Goal: Contribute content: Contribute content

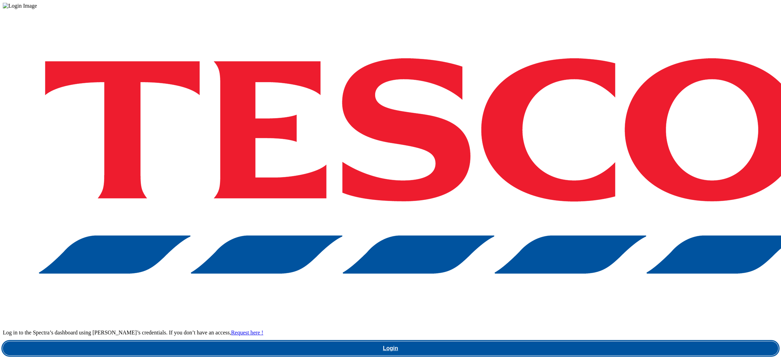
click at [573, 342] on link "Login" at bounding box center [391, 349] width 776 height 14
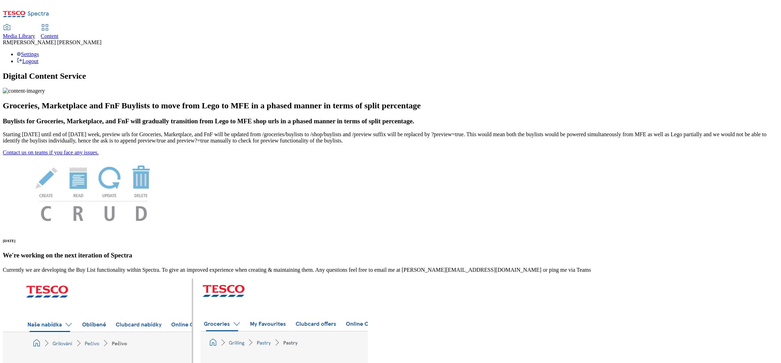
click at [35, 33] on span "Media Library" at bounding box center [19, 36] width 32 height 6
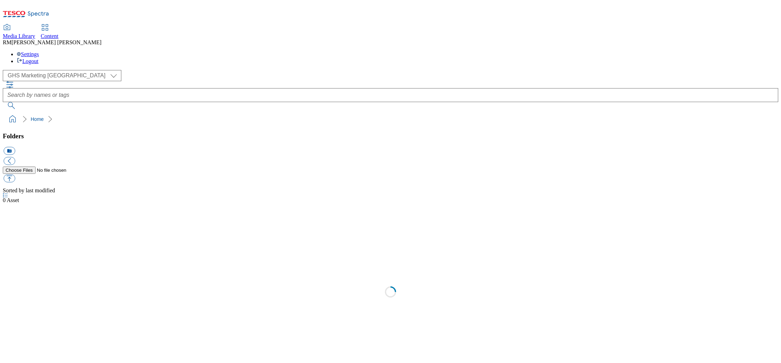
scroll to position [0, 0]
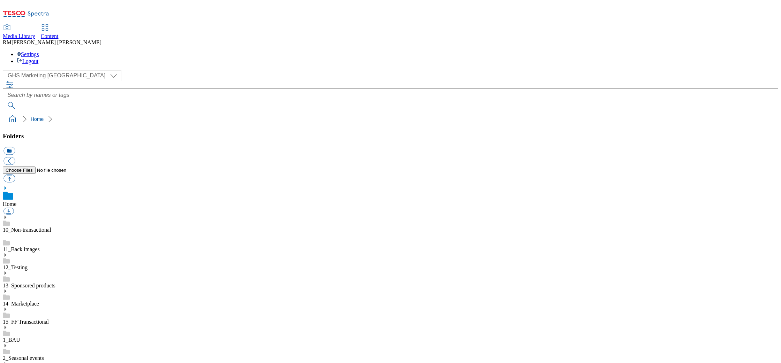
click at [61, 70] on div "( optional ) GHS Marketing UK iGHS Marketing CE MCA CZ MCA HU MCA SK GHS Market…" at bounding box center [391, 89] width 776 height 39
click at [61, 70] on select "GHS Marketing UK iGHS Marketing CE MCA CZ MCA HU MCA SK" at bounding box center [62, 75] width 119 height 11
select select "flare-ighs-ce-mktg"
click at [5, 70] on select "GHS Marketing UK iGHS Marketing CE MCA CZ MCA HU MCA SK" at bounding box center [62, 75] width 119 height 11
click at [8, 345] on icon at bounding box center [5, 347] width 5 height 5
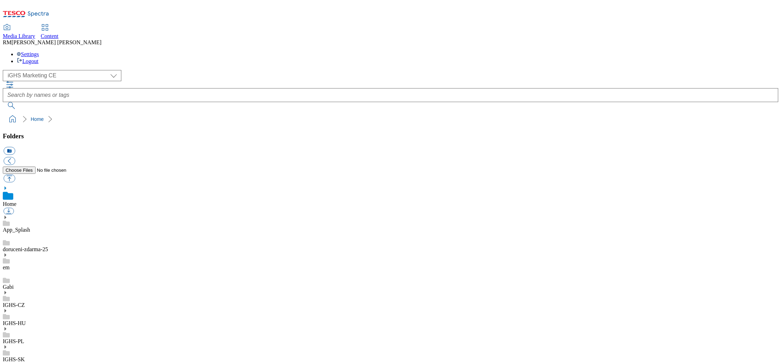
scroll to position [1086, 0]
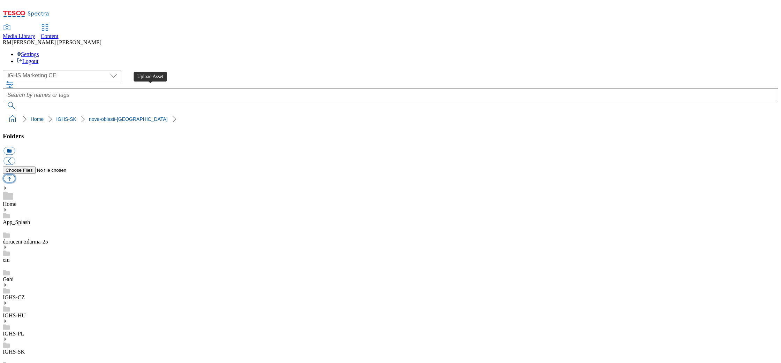
click at [15, 175] on button "button" at bounding box center [9, 179] width 12 height 8
type input "C:\fakepath\Map_2_V1.jpg"
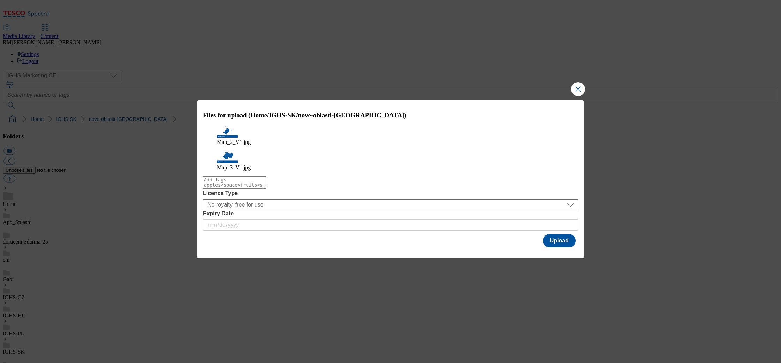
click at [266, 181] on textarea "Modal" at bounding box center [234, 182] width 63 height 13
type textarea "map"
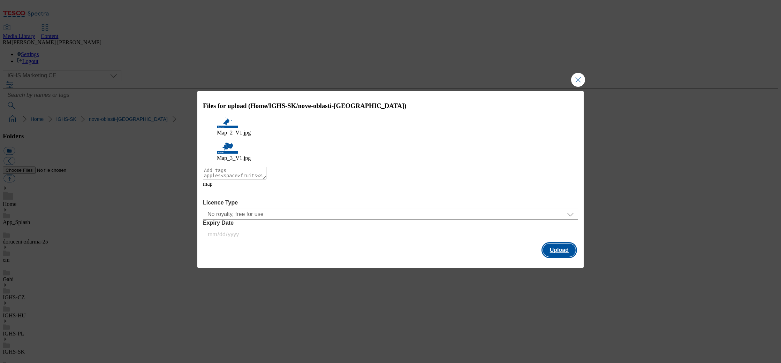
click at [552, 244] on button "Upload" at bounding box center [559, 250] width 33 height 13
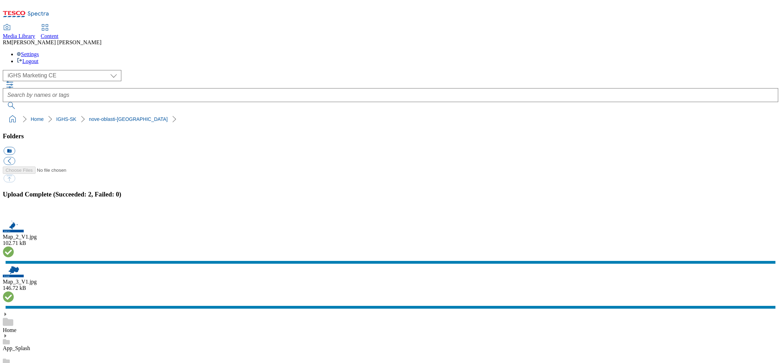
click at [14, 216] on button "button" at bounding box center [8, 216] width 10 height 7
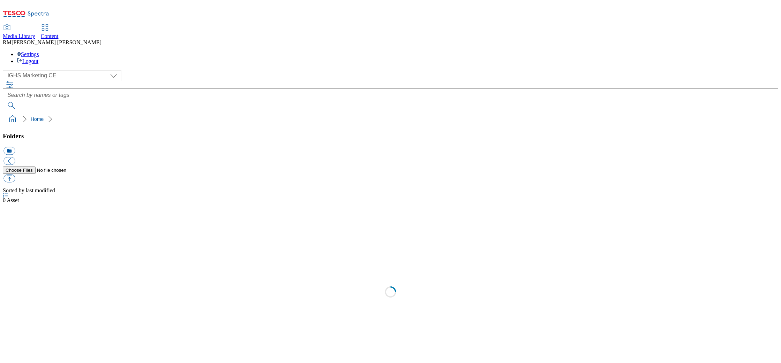
select select "flare-ighs-ce-mktg"
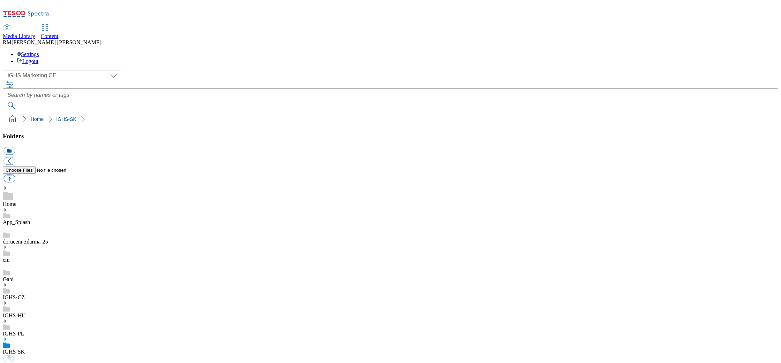
select select "flare-ighs-ce-mktg"
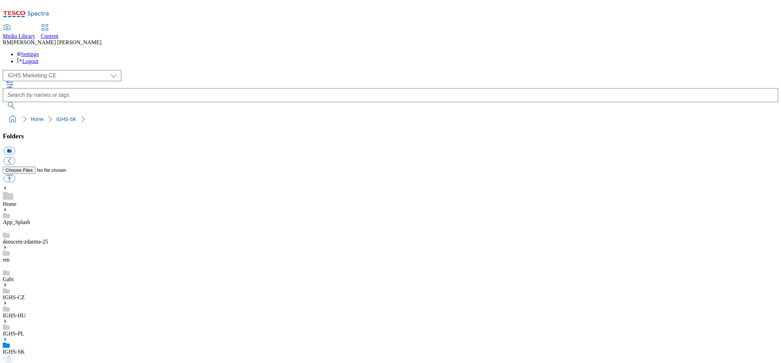
select select "flare-ighs-ce-mktg"
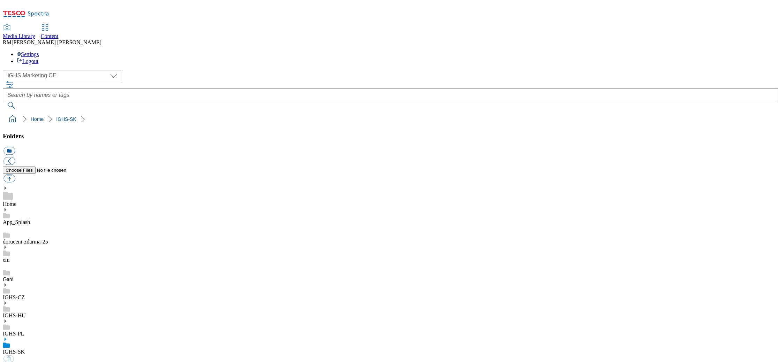
select select "flare-ighs-ce-mktg"
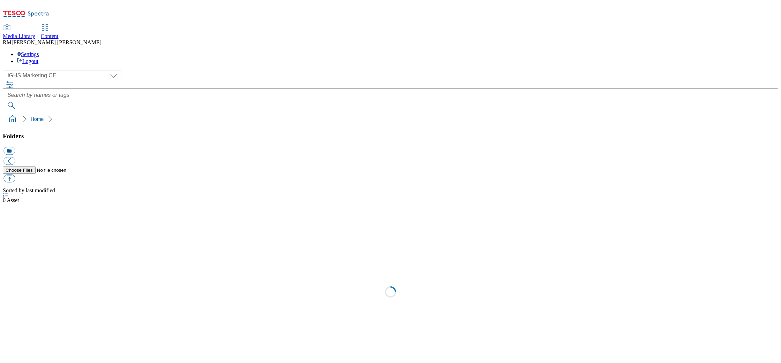
select select "flare-ighs-ce-mktg"
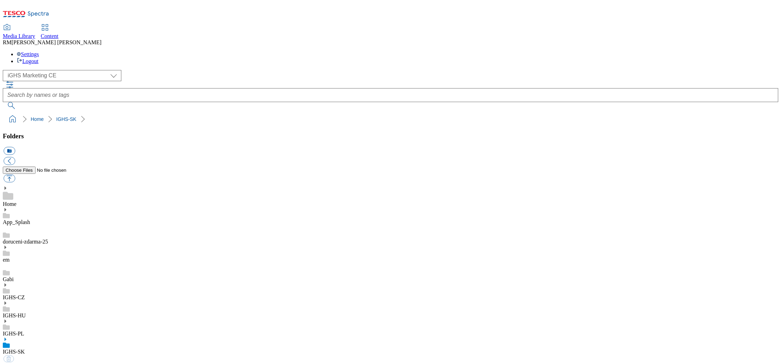
select select "flare-ighs-ce-mktg"
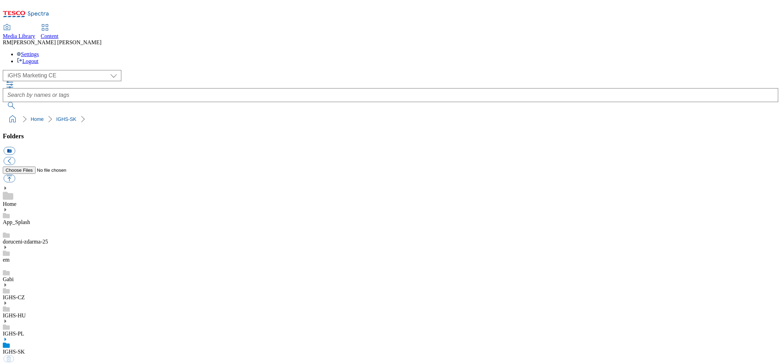
select select "flare-ighs-ce-mktg"
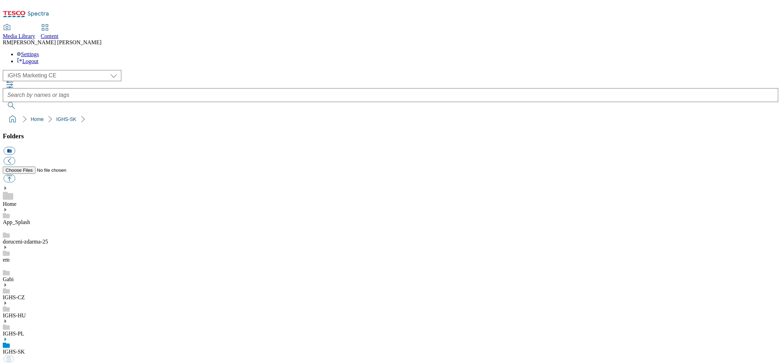
select select "flare-ighs-ce-mktg"
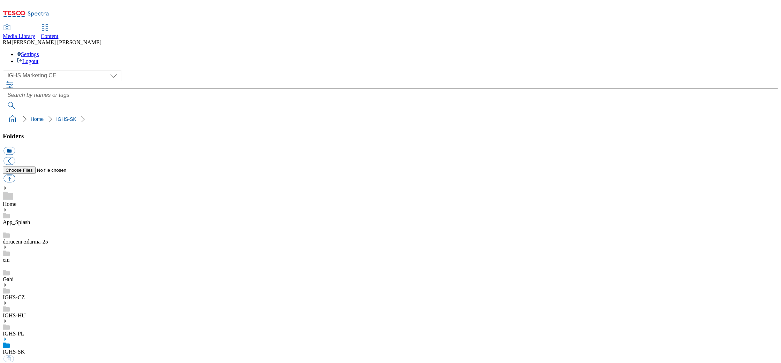
select select "flare-ighs-ce-mktg"
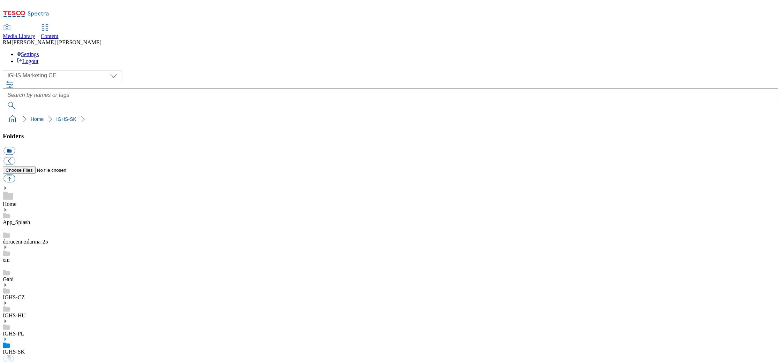
select select "flare-ighs-ce-mktg"
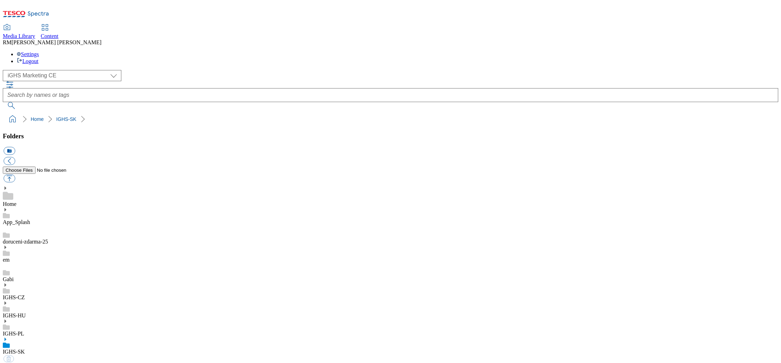
select select "flare-ighs-ce-mktg"
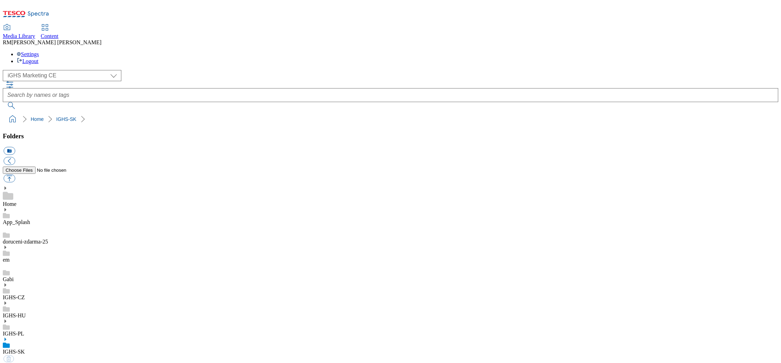
select select "flare-ighs-ce-mktg"
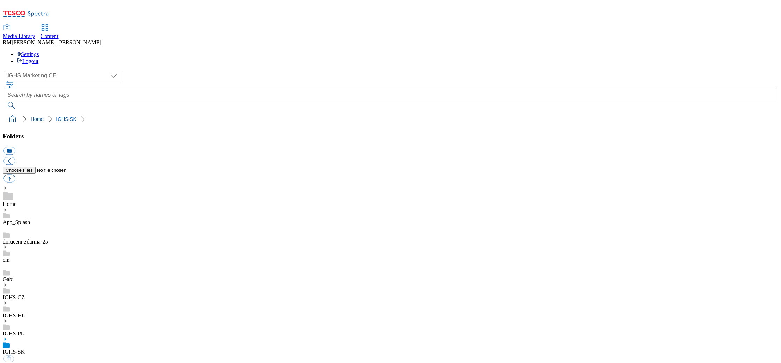
select select "flare-ighs-ce-mktg"
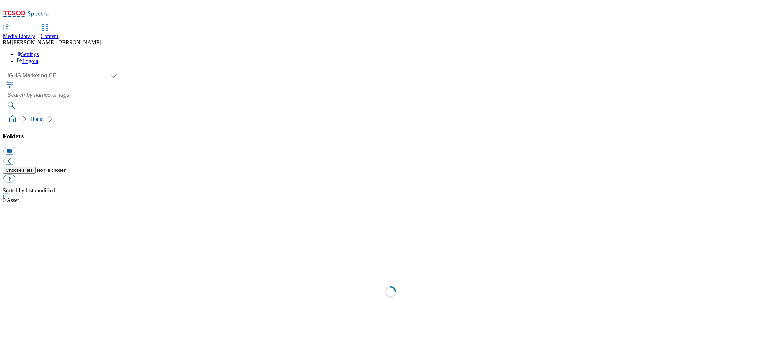
select select "flare-ighs-ce-mktg"
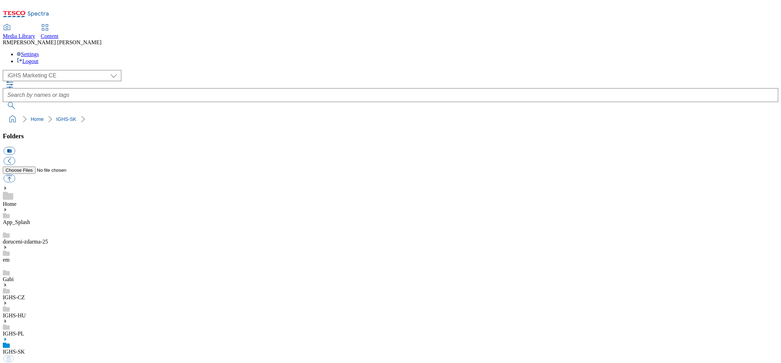
select select "flare-ighs-ce-mktg"
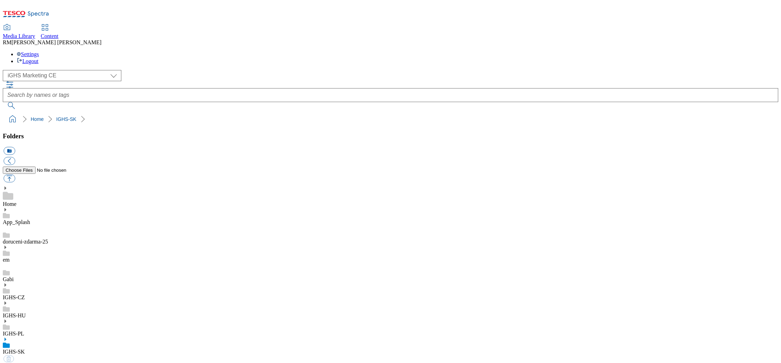
select select "flare-ighs-ce-mktg"
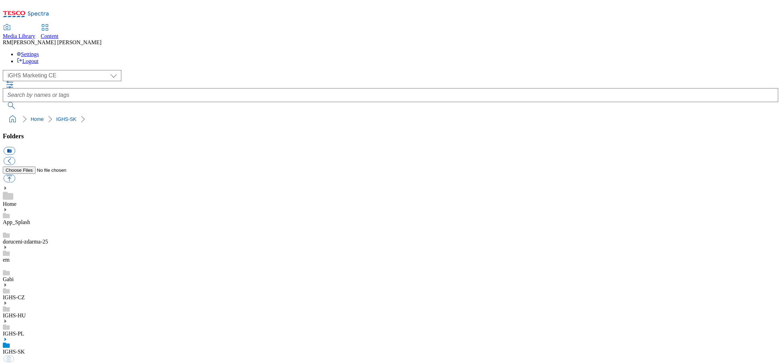
select select "flare-ighs-ce-mktg"
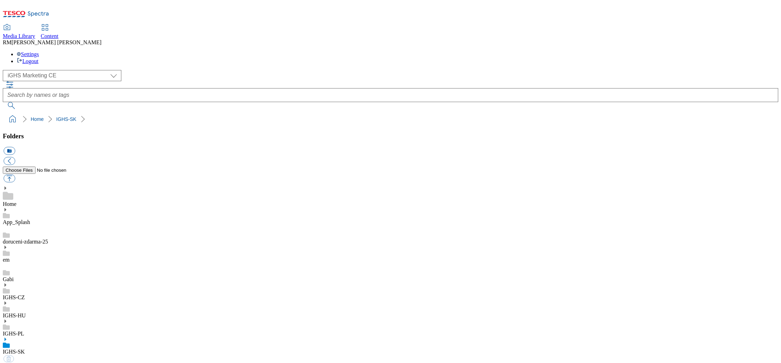
select select "flare-ighs-ce-mktg"
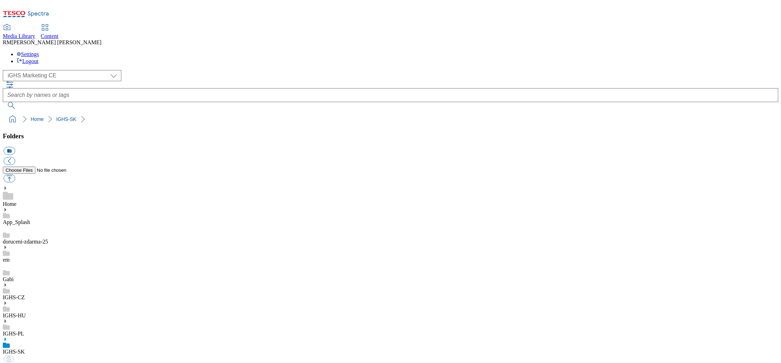
select select "flare-ighs-ce-mktg"
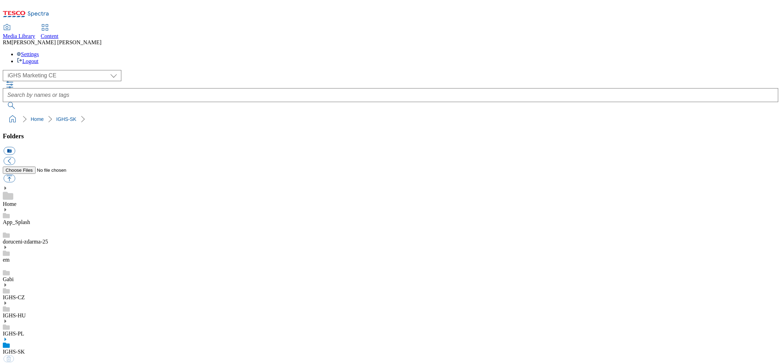
select select "flare-ighs-ce-mktg"
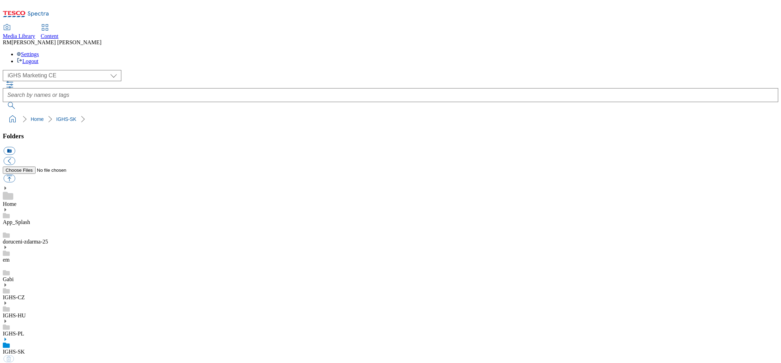
select select "flare-ighs-ce-mktg"
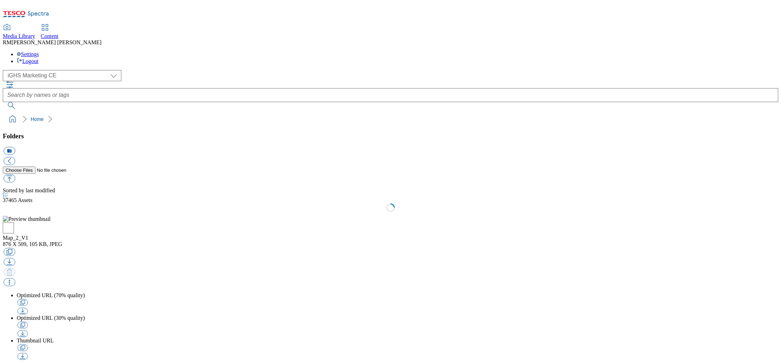
select select "flare-ighs-ce-mktg"
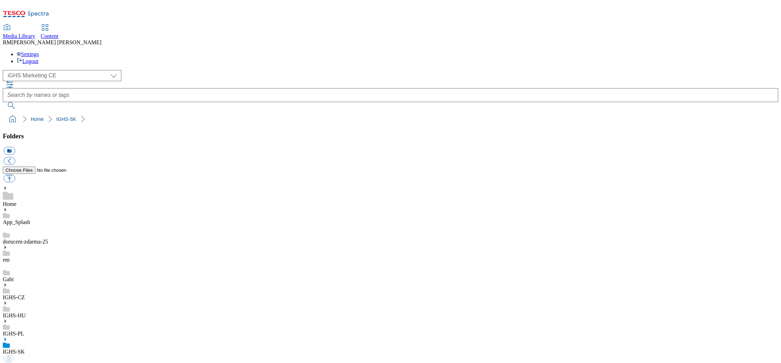
select select "flare-ighs-ce-mktg"
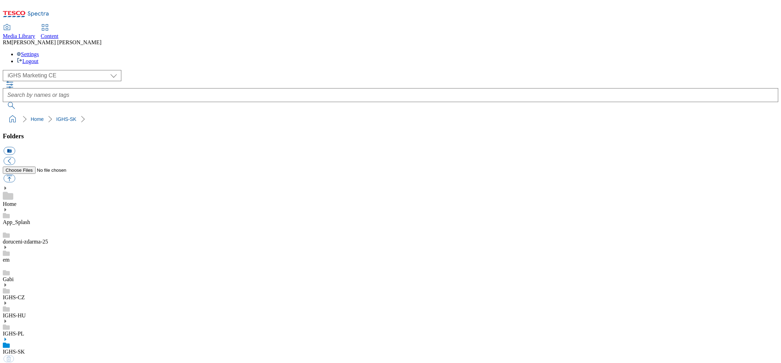
select select "flare-ighs-ce-mktg"
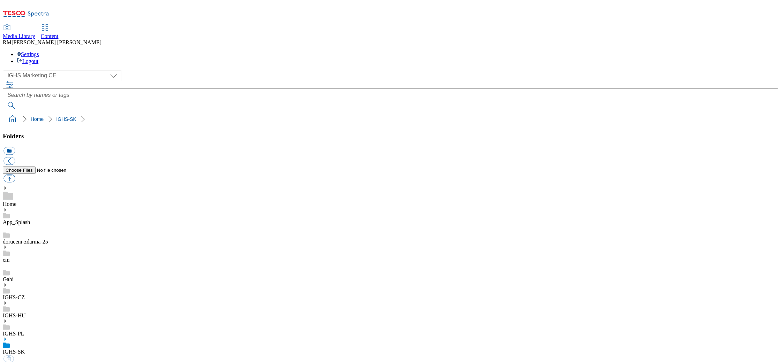
select select "flare-ighs-ce-mktg"
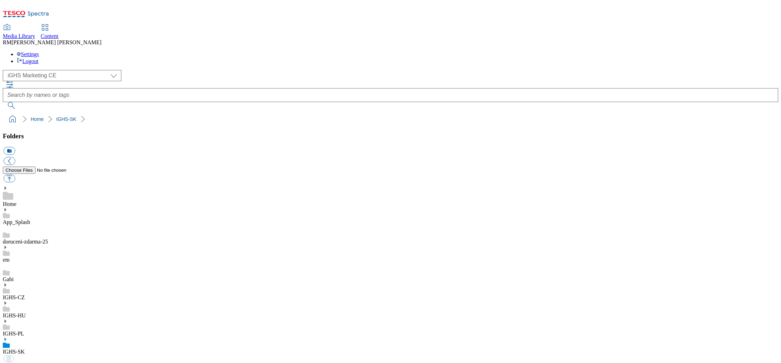
select select "flare-ighs-ce-mktg"
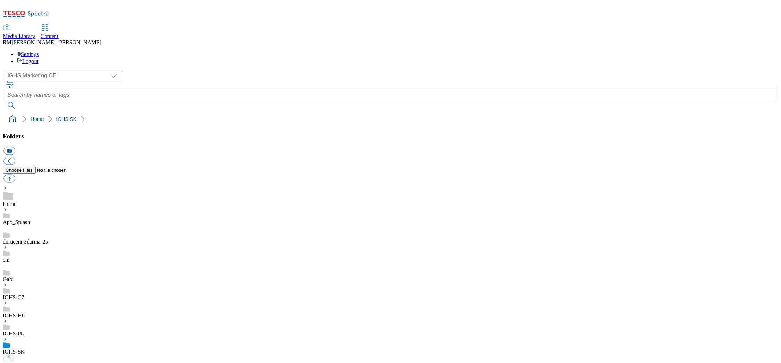
select select "flare-ighs-ce-mktg"
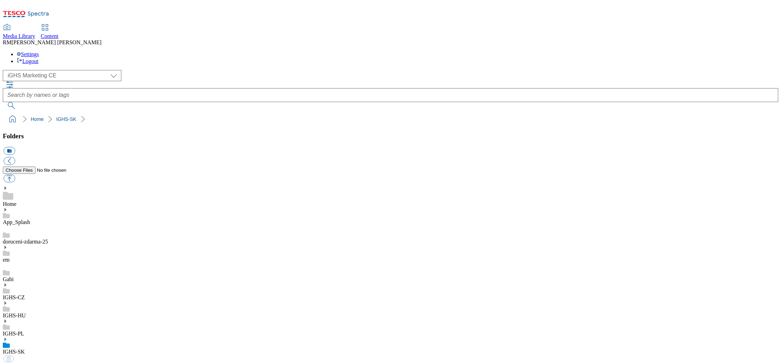
select select "flare-ighs-ce-mktg"
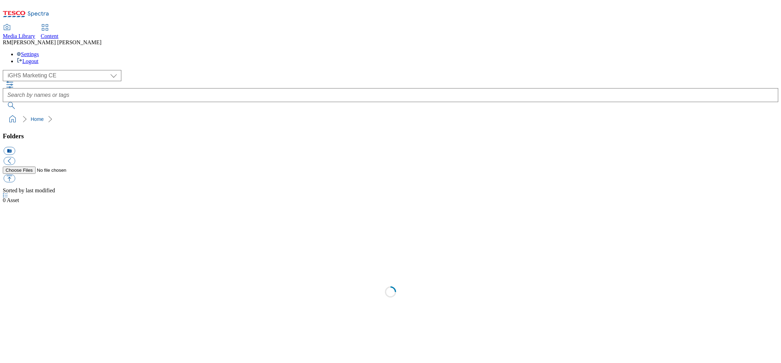
select select "flare-ighs-ce-mktg"
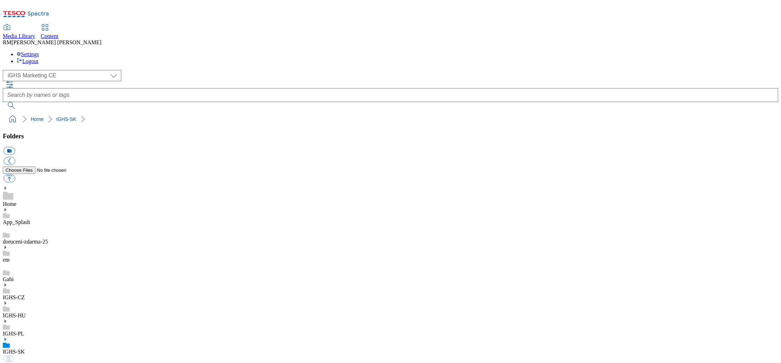
select select "flare-ighs-ce-mktg"
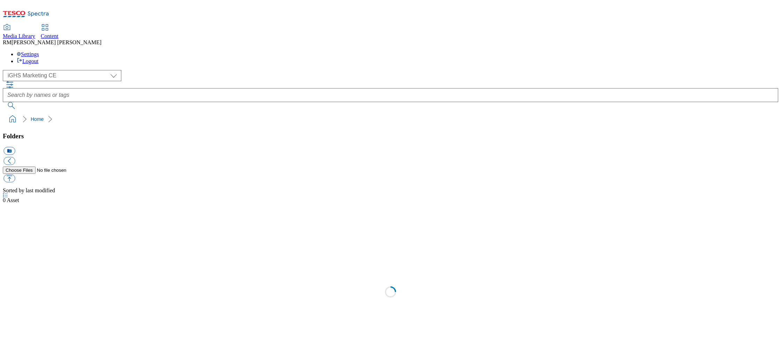
select select "flare-ighs-ce-mktg"
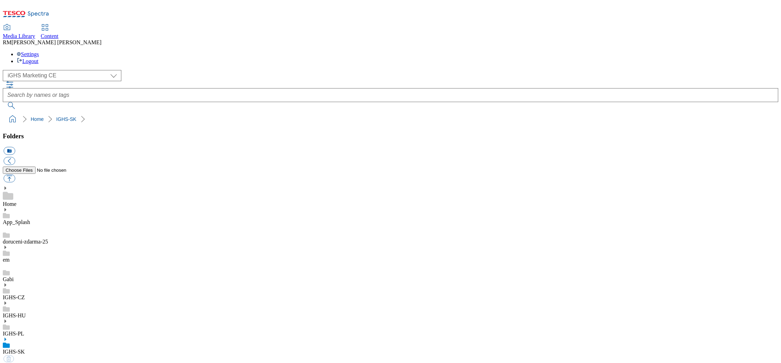
select select "flare-ighs-ce-mktg"
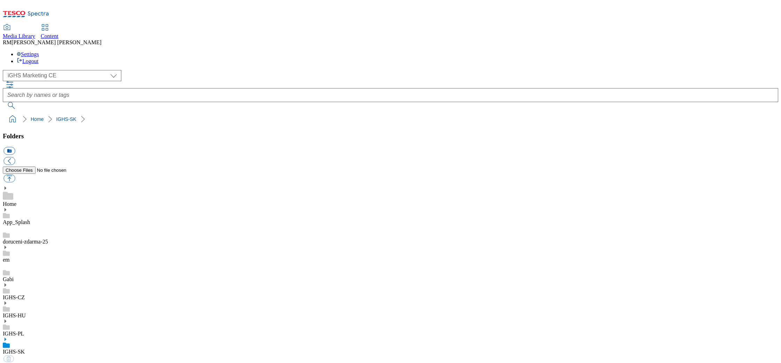
select select "flare-ighs-ce-mktg"
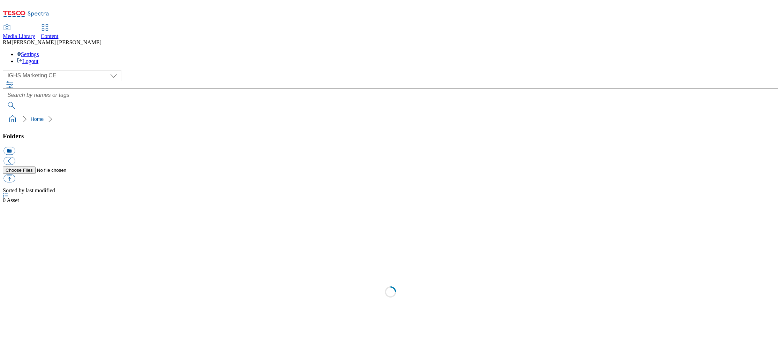
select select "flare-ighs-ce-mktg"
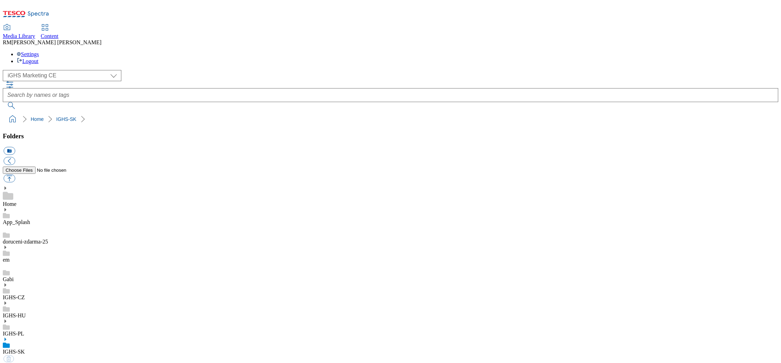
select select "flare-ighs-ce-mktg"
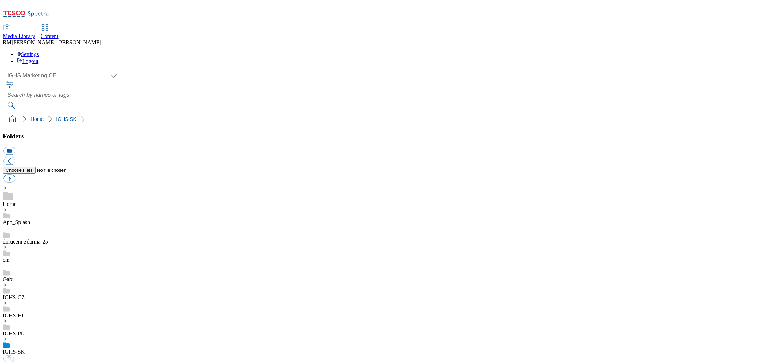
select select "flare-ighs-ce-mktg"
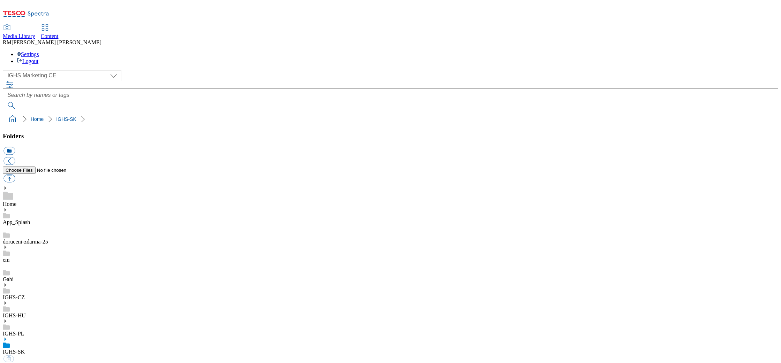
select select "flare-ighs-ce-mktg"
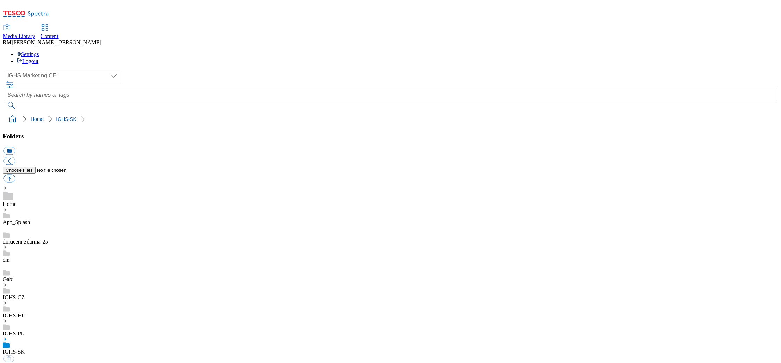
select select "flare-ighs-ce-mktg"
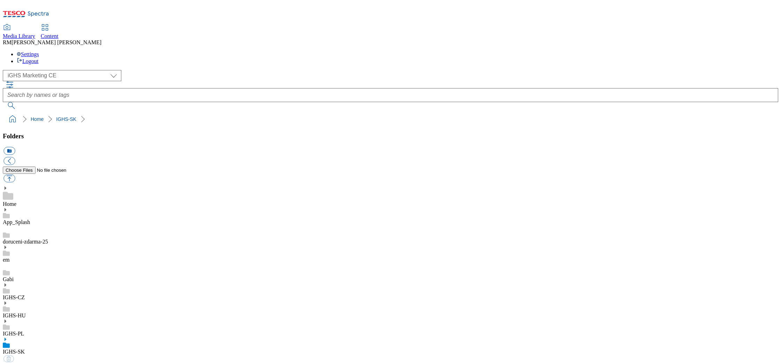
select select "flare-ighs-ce-mktg"
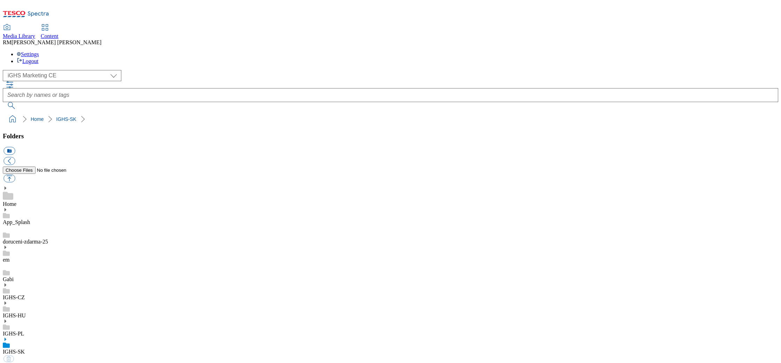
select select "flare-ighs-ce-mktg"
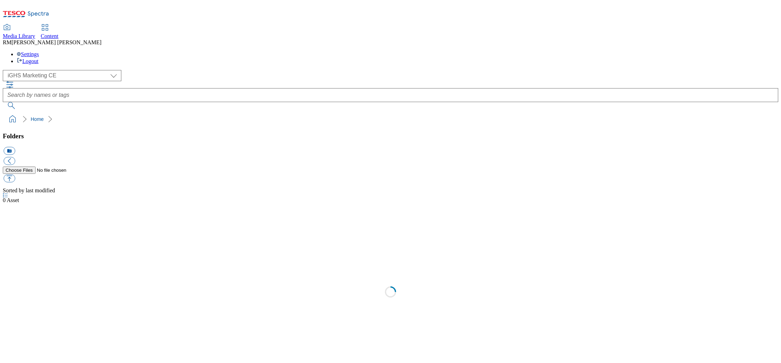
select select "flare-ighs-ce-mktg"
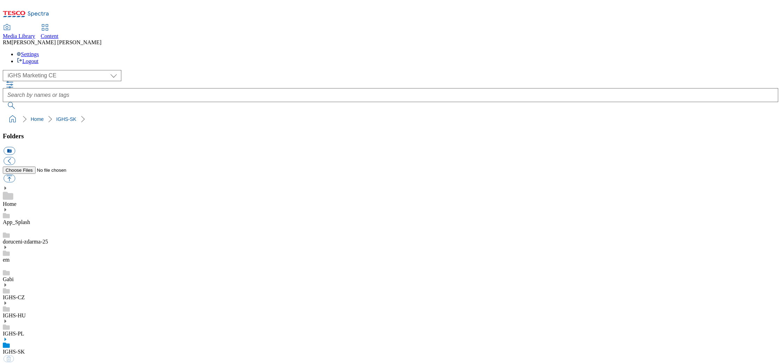
select select "flare-ighs-ce-mktg"
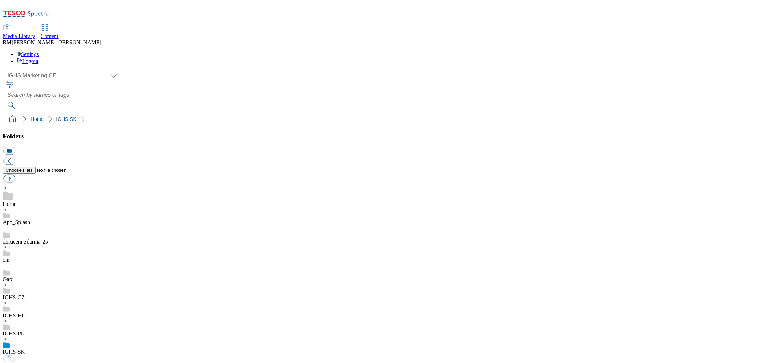
select select "flare-ighs-ce-mktg"
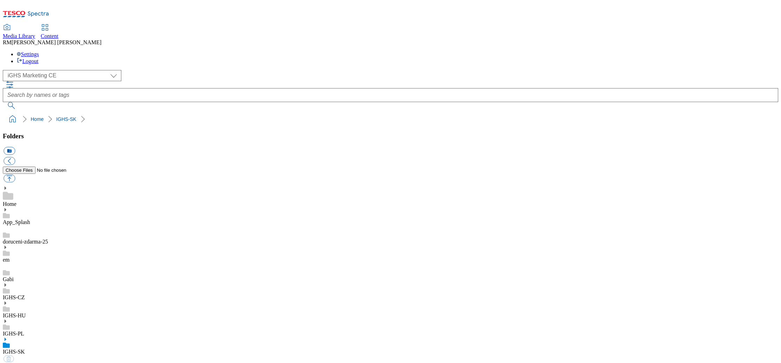
select select "flare-ighs-ce-mktg"
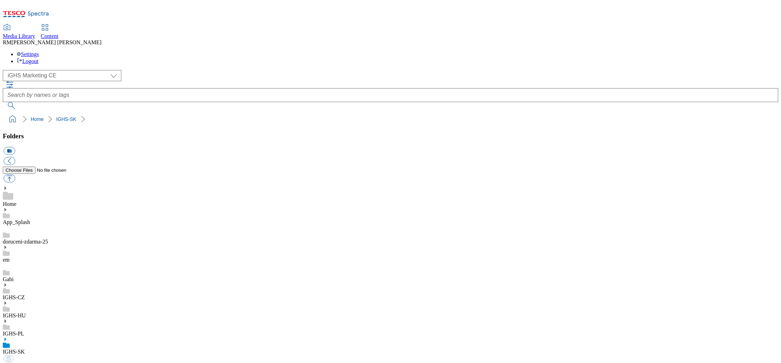
select select "flare-ighs-ce-mktg"
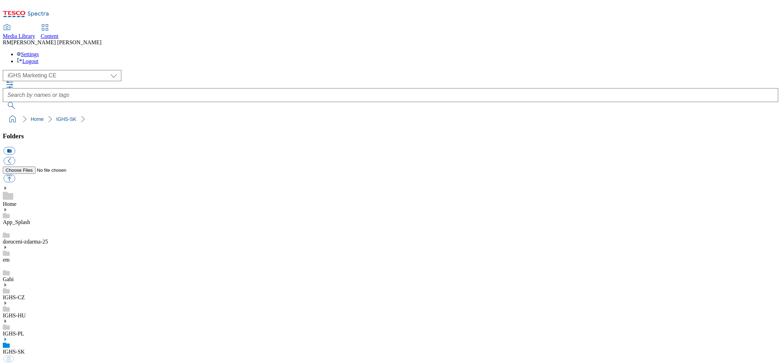
select select "flare-ighs-ce-mktg"
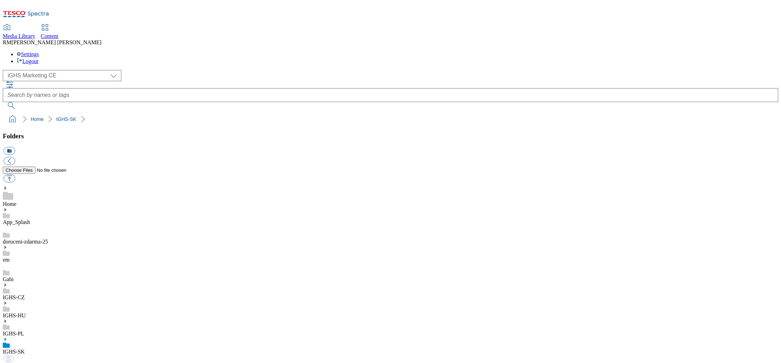
select select "flare-ighs-ce-mktg"
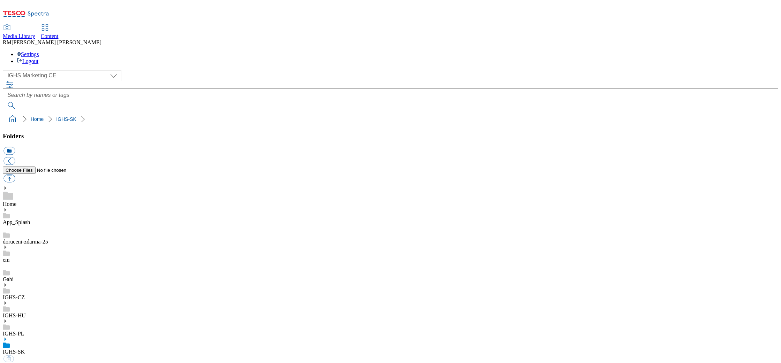
select select "flare-ighs-ce-mktg"
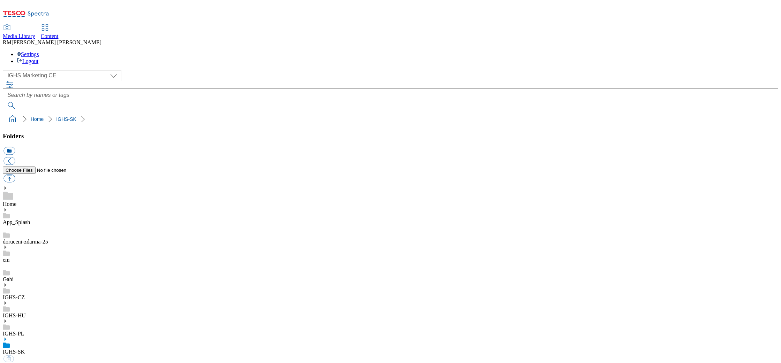
select select "flare-ighs-ce-mktg"
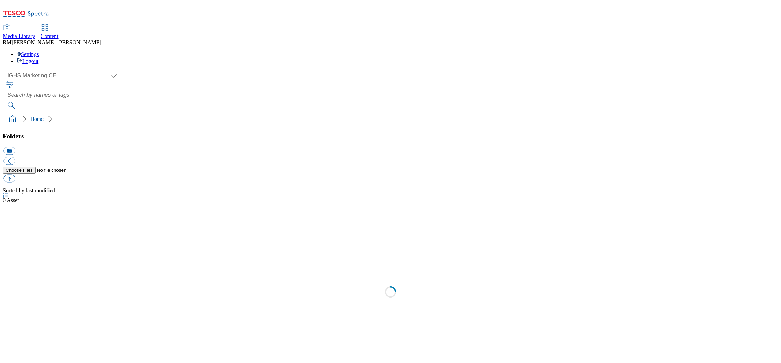
select select "flare-ighs-ce-mktg"
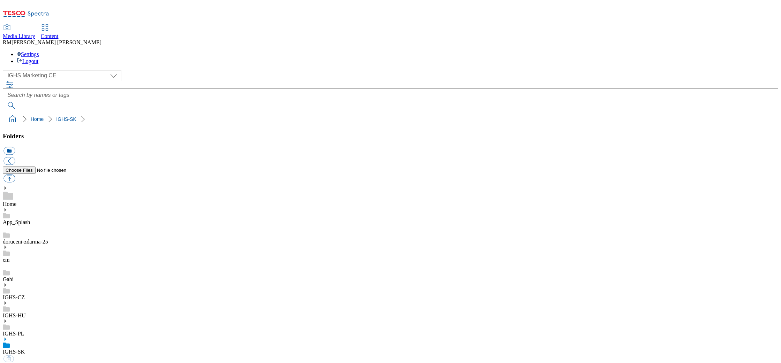
select select "flare-ighs-ce-mktg"
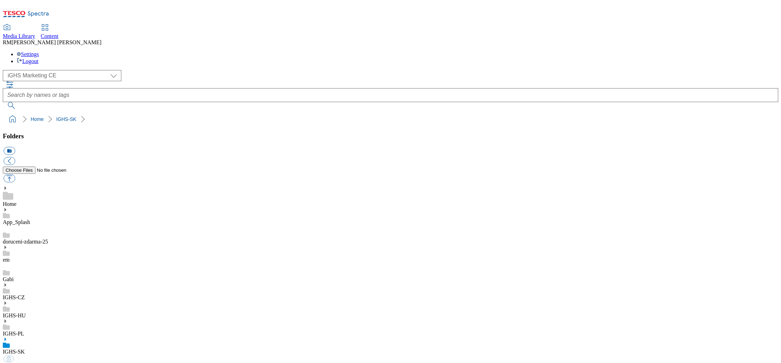
select select "flare-ighs-ce-mktg"
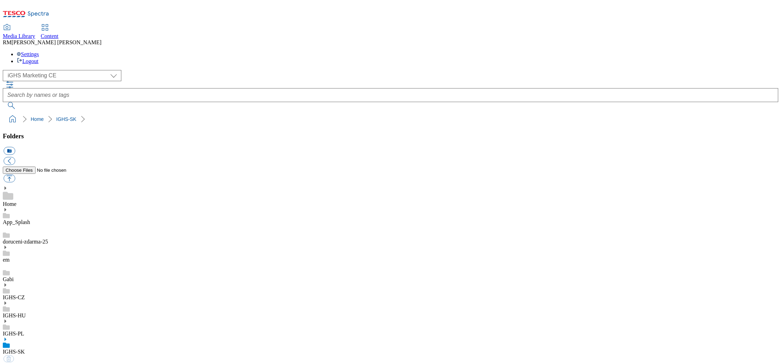
select select "flare-ighs-ce-mktg"
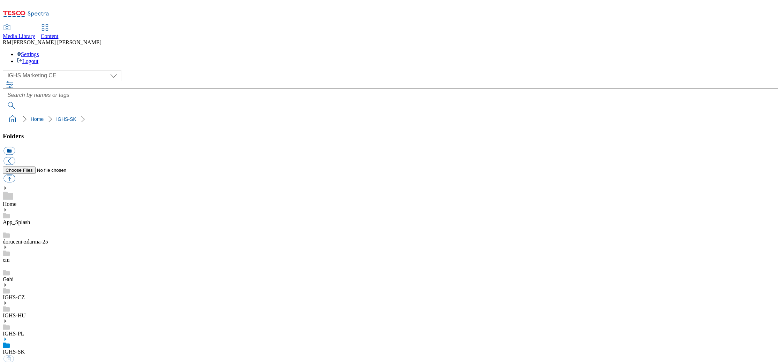
select select "flare-ighs-ce-mktg"
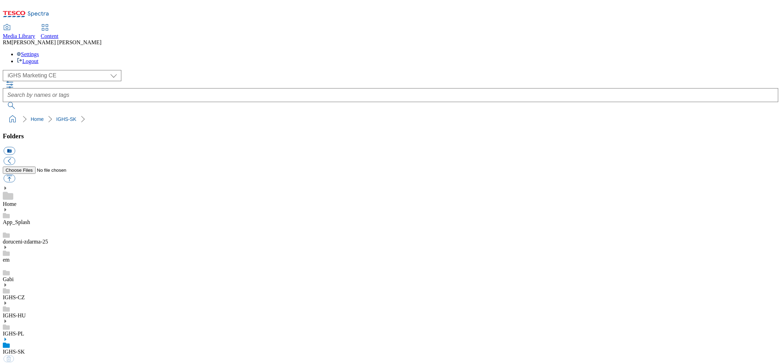
select select "flare-ighs-ce-mktg"
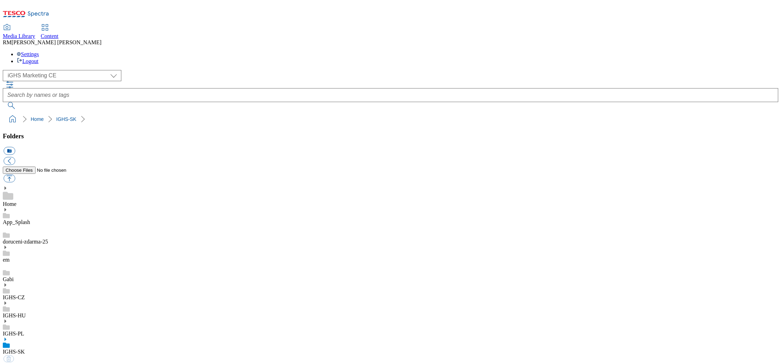
select select "flare-ighs-ce-mktg"
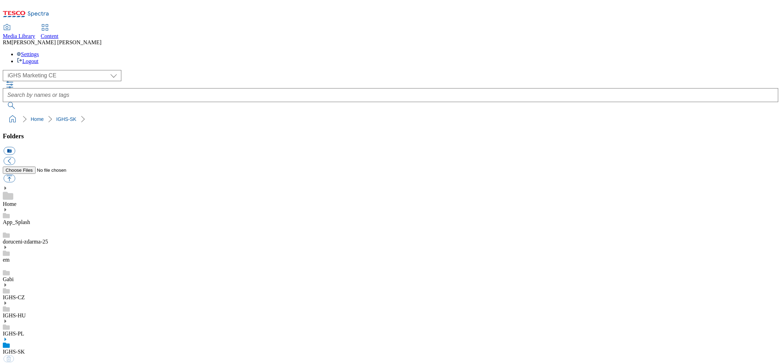
select select "flare-ighs-ce-mktg"
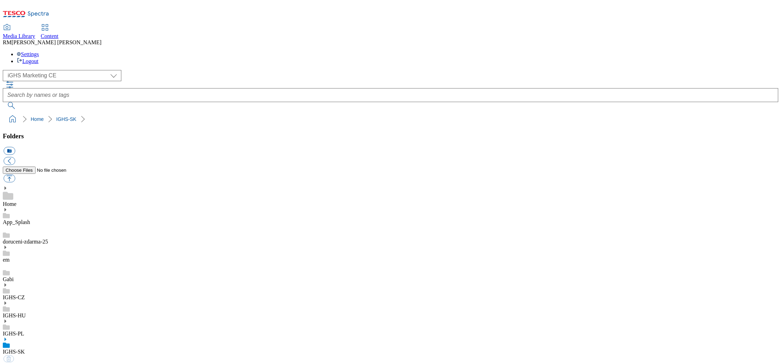
select select "flare-ighs-ce-mktg"
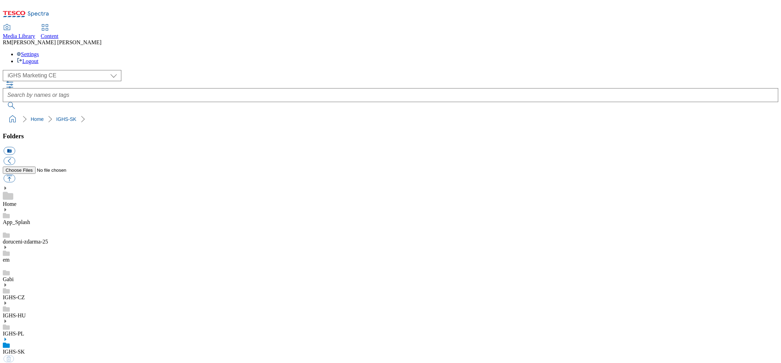
select select "flare-ighs-ce-mktg"
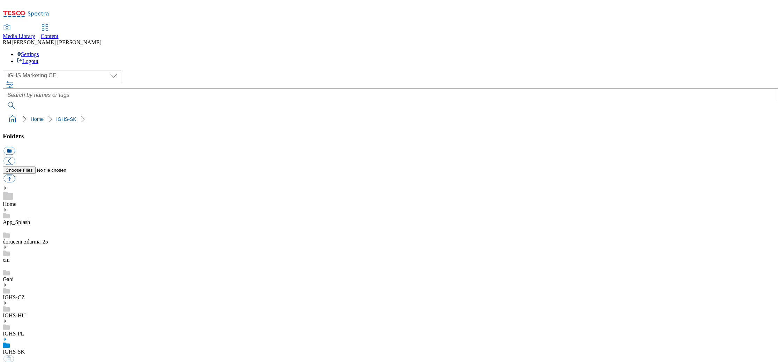
select select "flare-ighs-ce-mktg"
